Goal: Complete application form

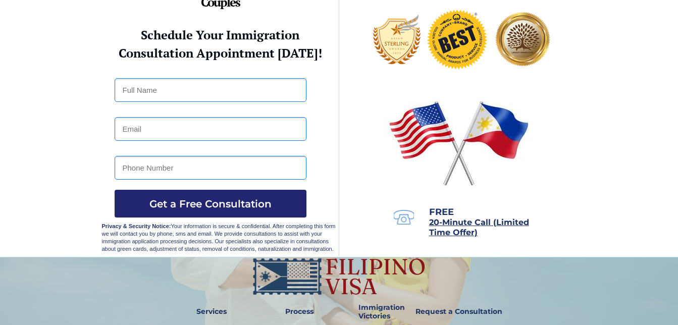
scroll to position [50, 0]
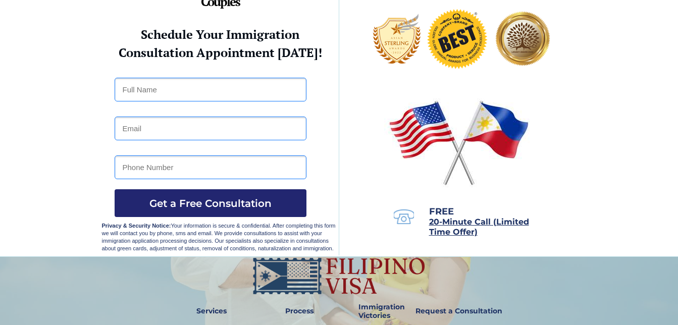
click at [180, 92] on input "text" at bounding box center [211, 90] width 192 height 24
type input "[PERSON_NAME]"
type input "[EMAIL_ADDRESS][DOMAIN_NAME]"
type input "09190955930"
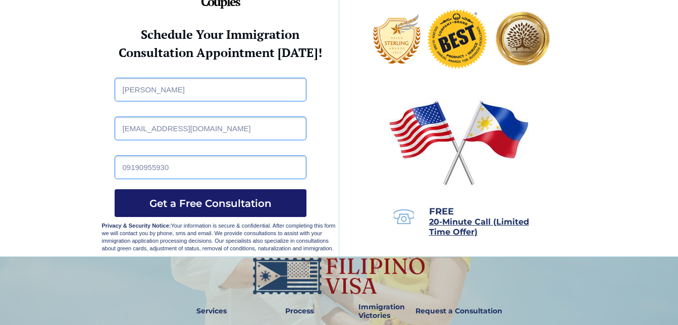
click at [214, 202] on span "Get a Free Consultation" at bounding box center [211, 203] width 192 height 12
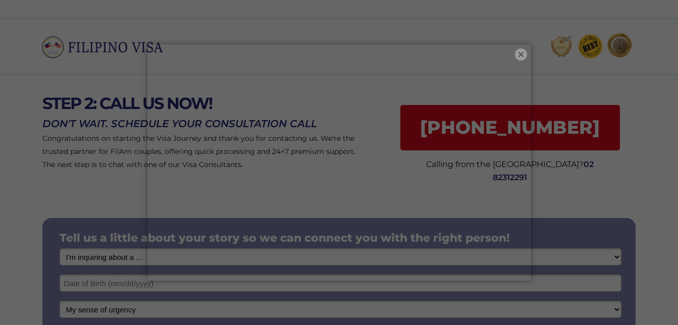
click at [522, 52] on button "×" at bounding box center [521, 54] width 12 height 12
